Goal: Task Accomplishment & Management: Manage account settings

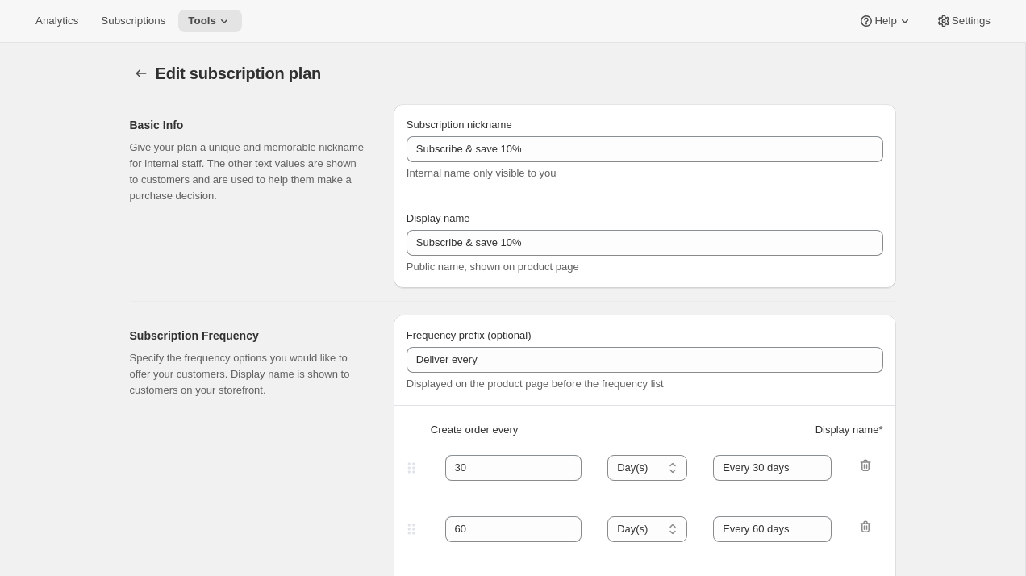
scroll to position [898, 0]
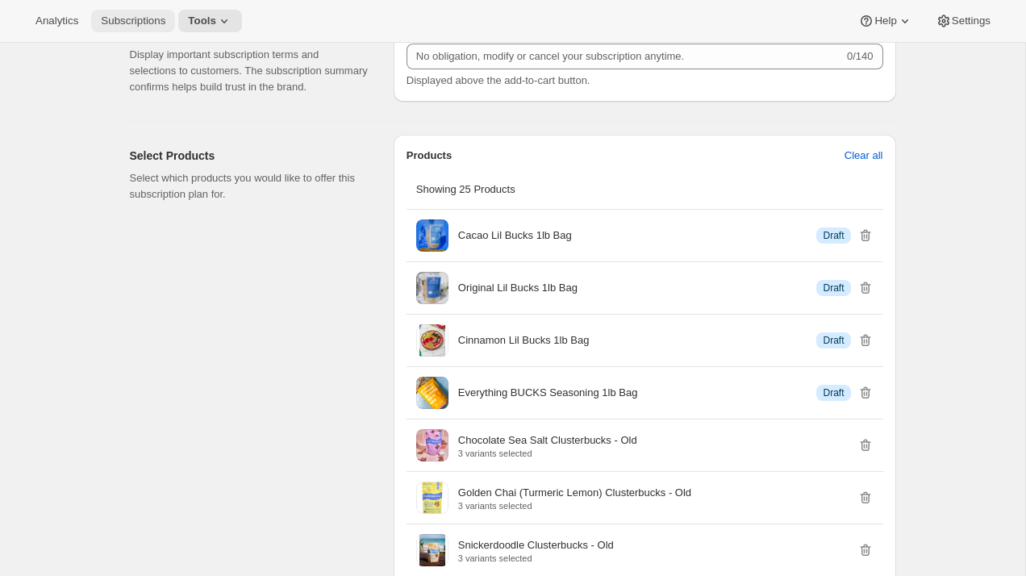
click at [130, 24] on span "Subscriptions" at bounding box center [133, 21] width 65 height 13
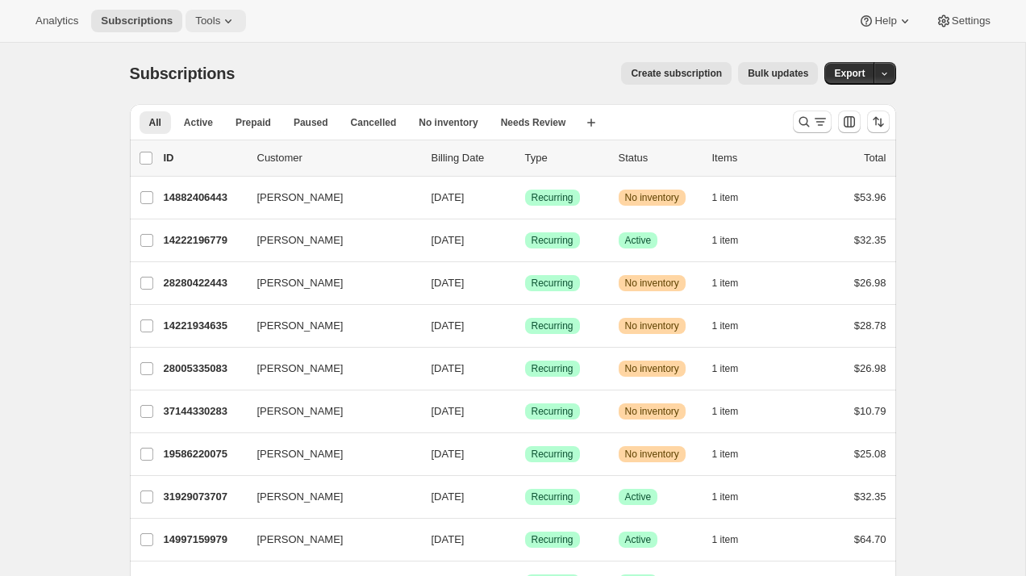
click at [211, 15] on span "Tools" at bounding box center [207, 21] width 25 height 13
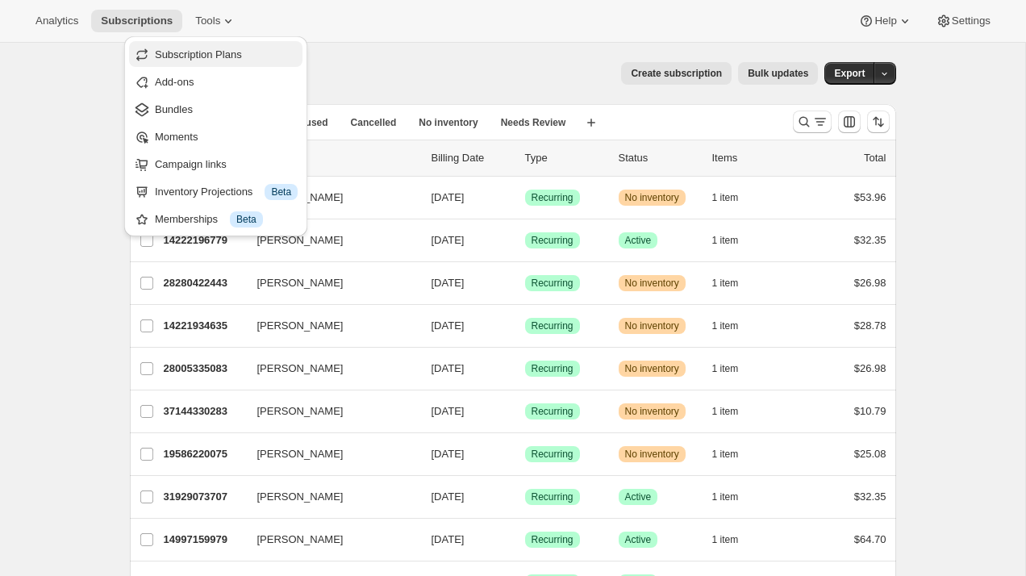
click at [215, 57] on span "Subscription Plans" at bounding box center [198, 54] width 87 height 12
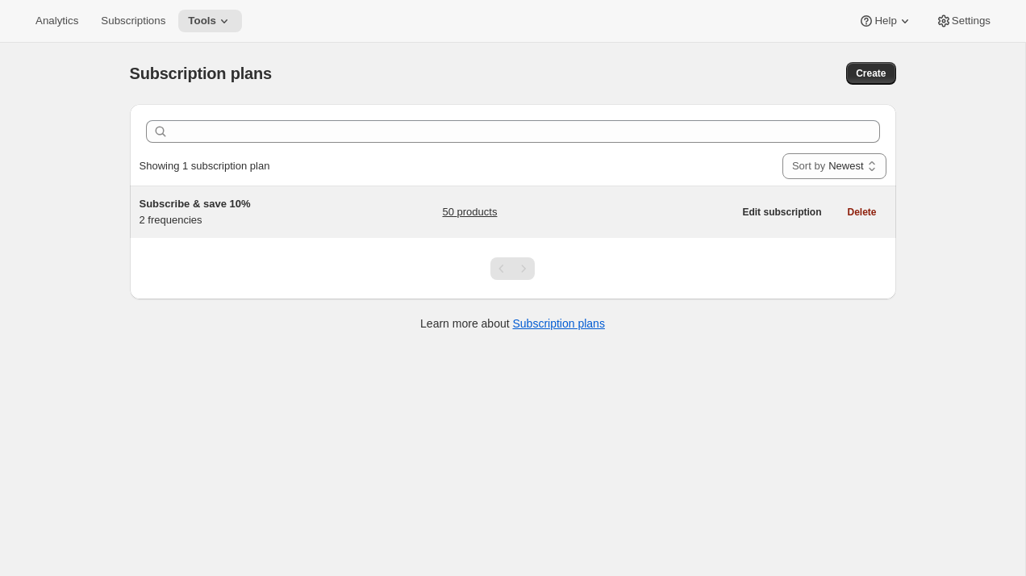
click at [457, 199] on div "50 products" at bounding box center [587, 212] width 290 height 32
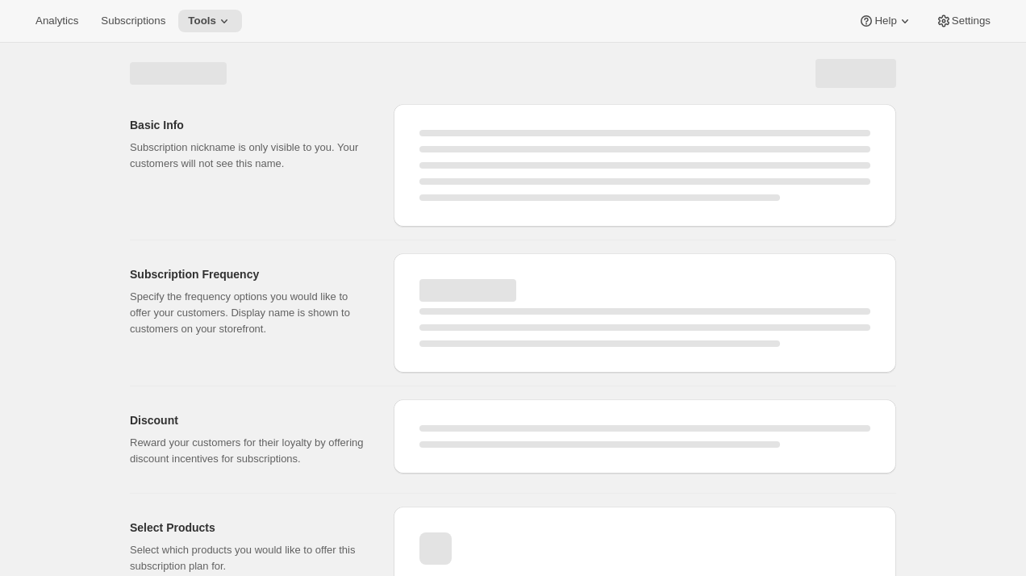
select select "WEEK"
select select "MONTH"
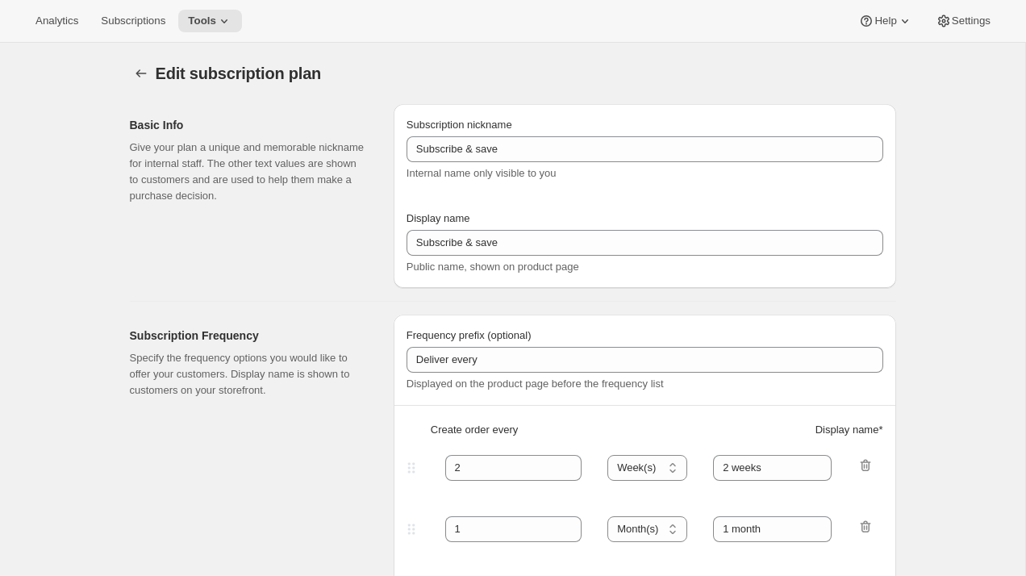
type input "Subscribe & save 10%"
type input "30"
select select "DAY"
type input "Every 30 days"
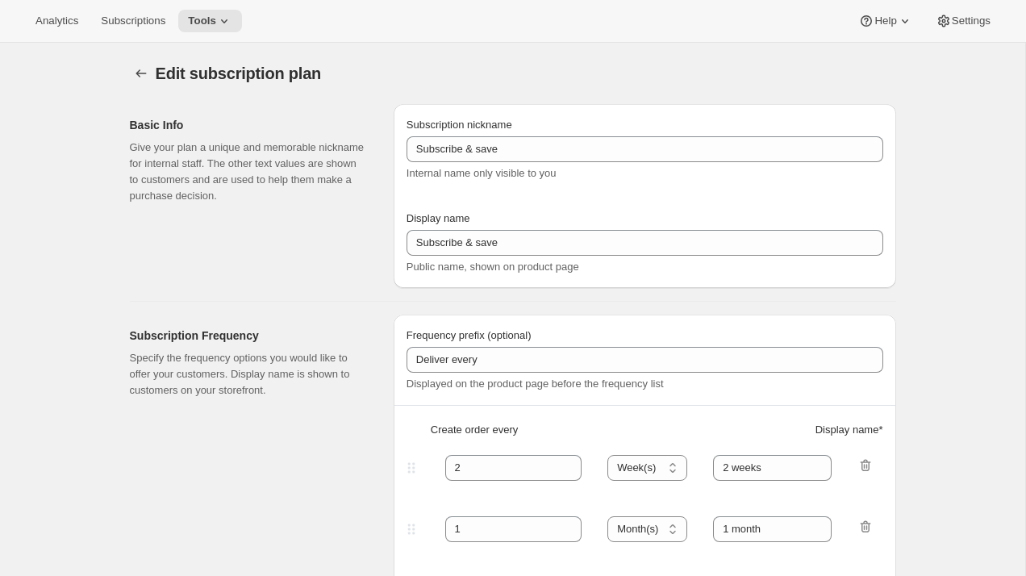
type input "60"
select select "DAY"
type input "Every 60 days"
type input "10"
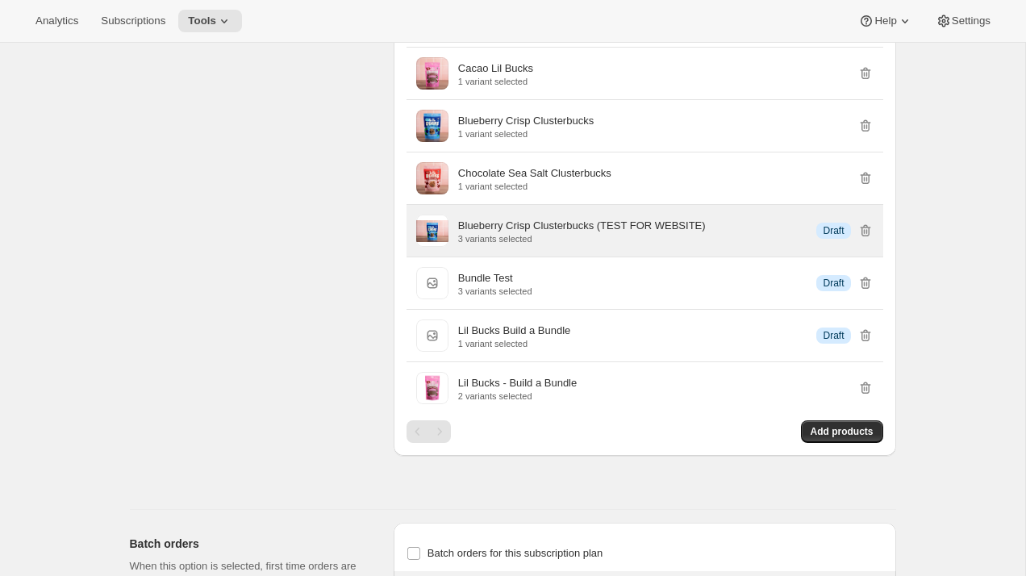
scroll to position [2320, 0]
